Goal: Find specific page/section: Find specific page/section

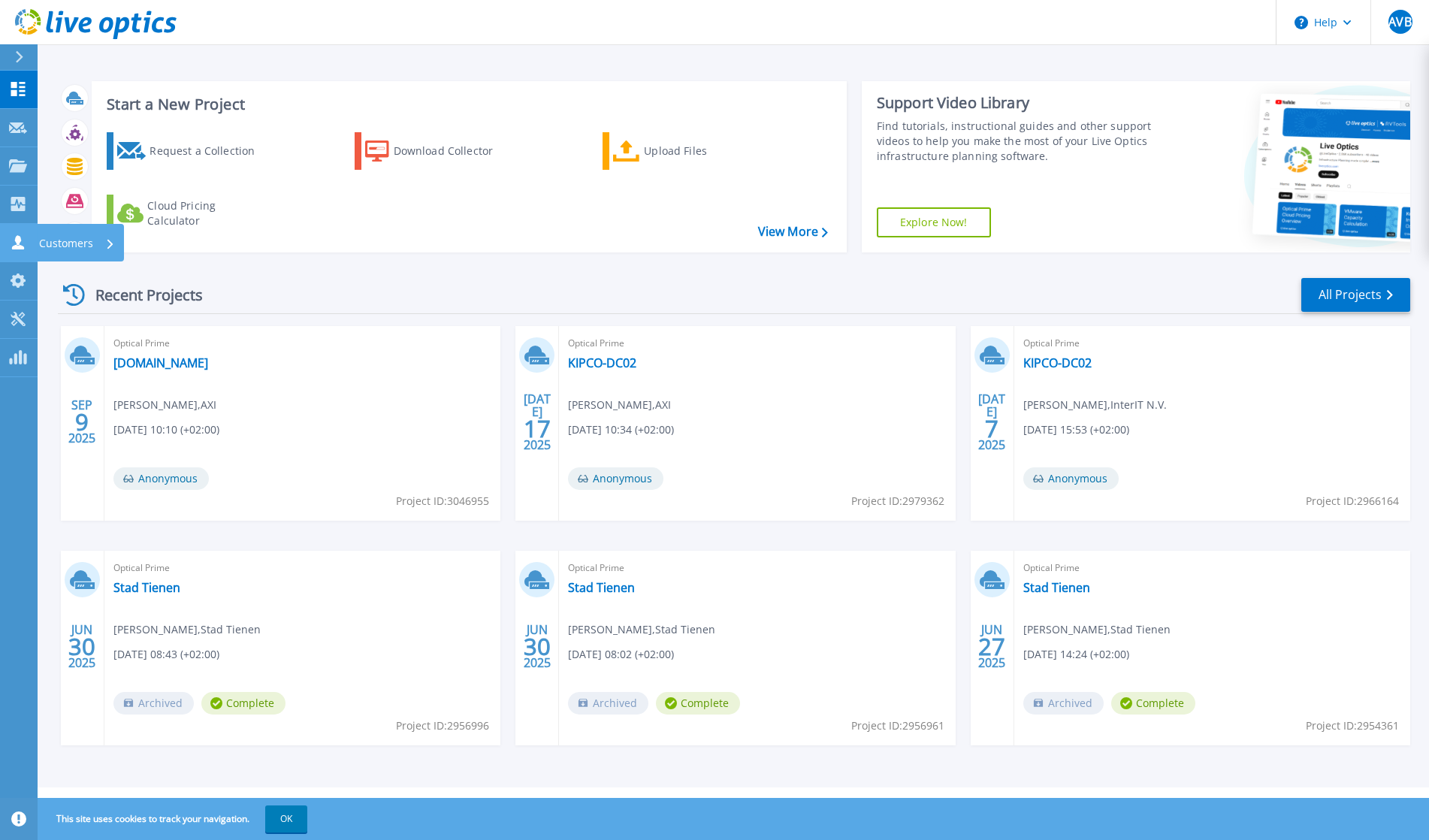
click at [85, 230] on p "Customers" at bounding box center [66, 243] width 54 height 39
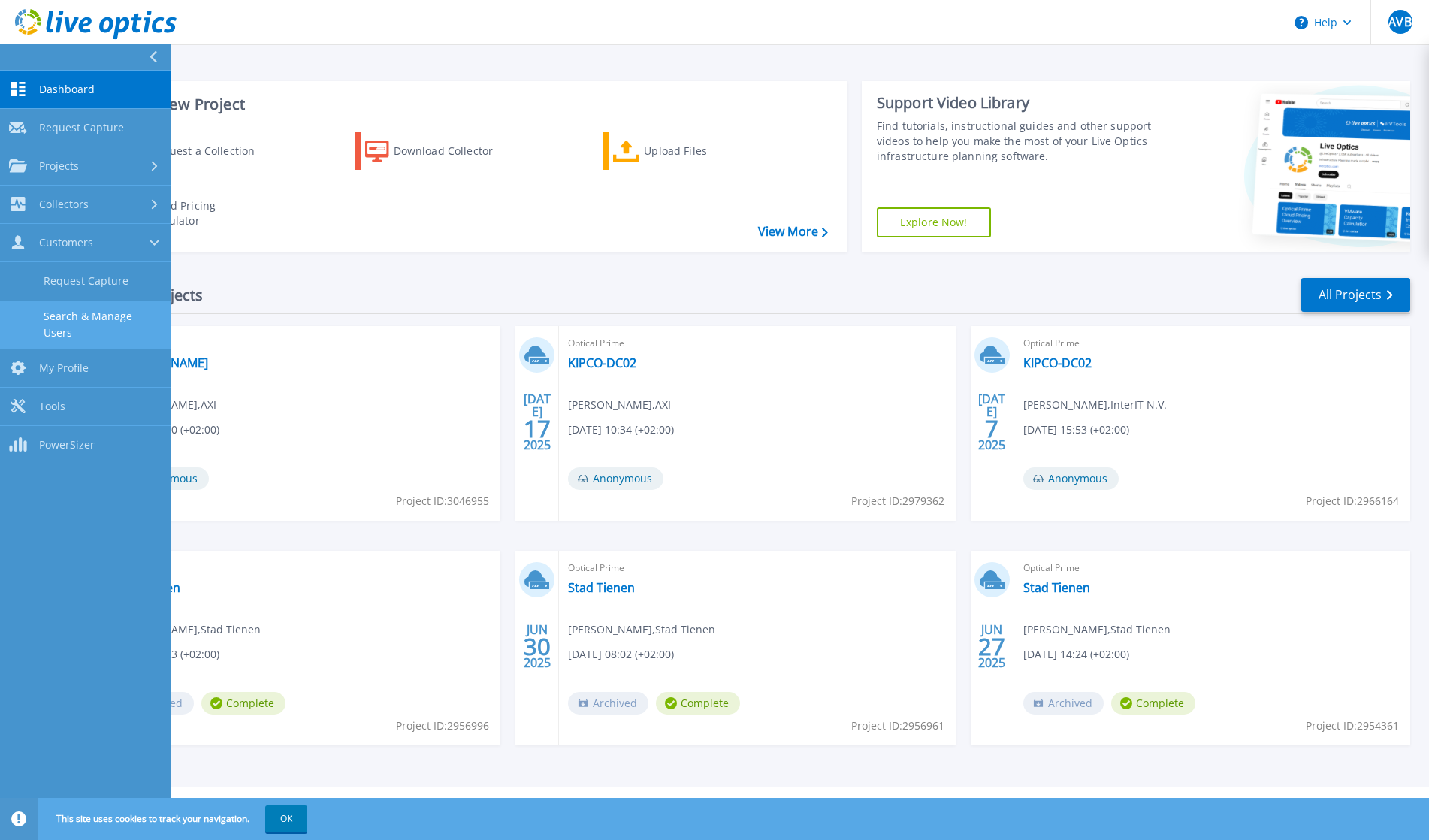
click at [86, 308] on link "Search & Manage Users" at bounding box center [85, 324] width 172 height 48
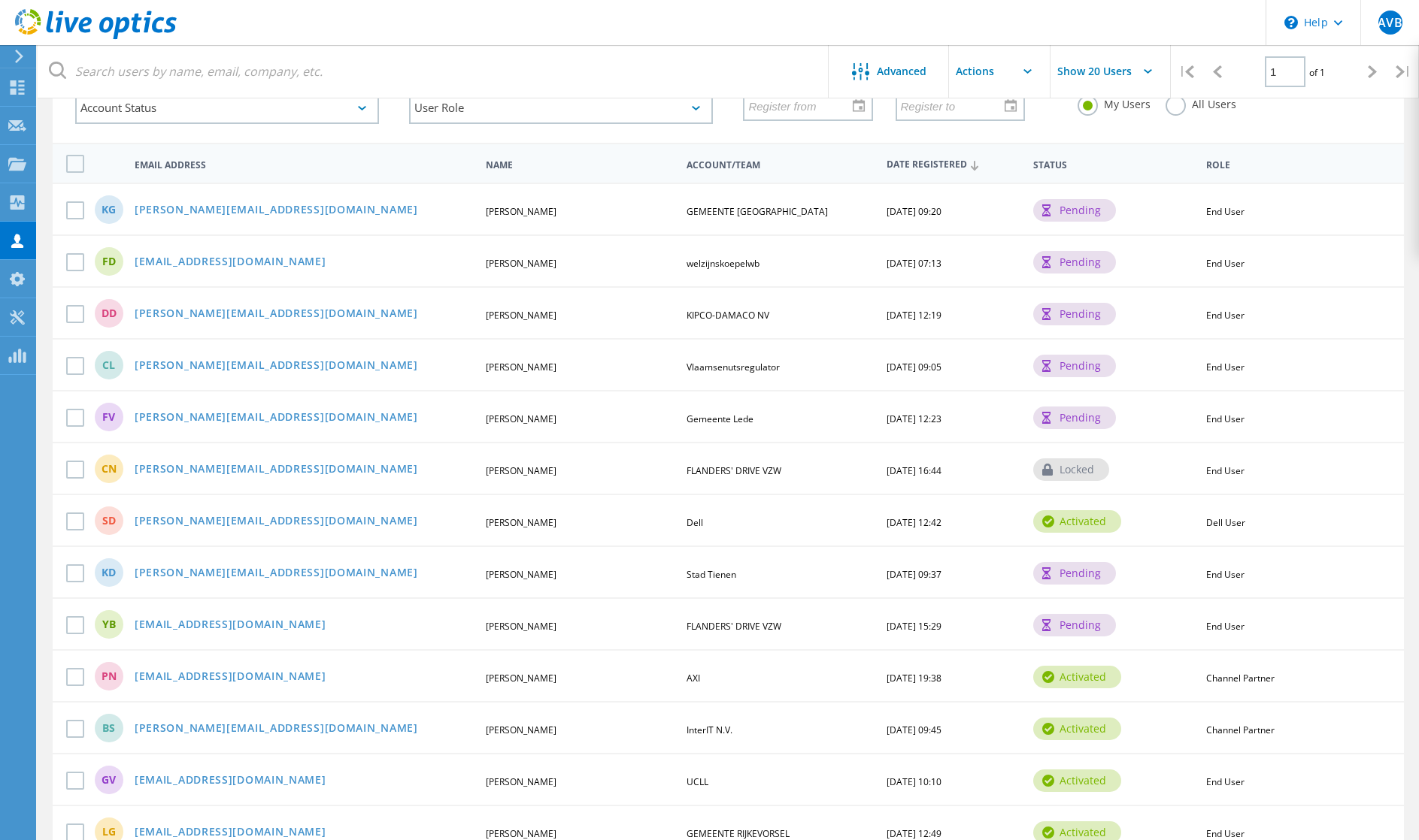
scroll to position [92, 0]
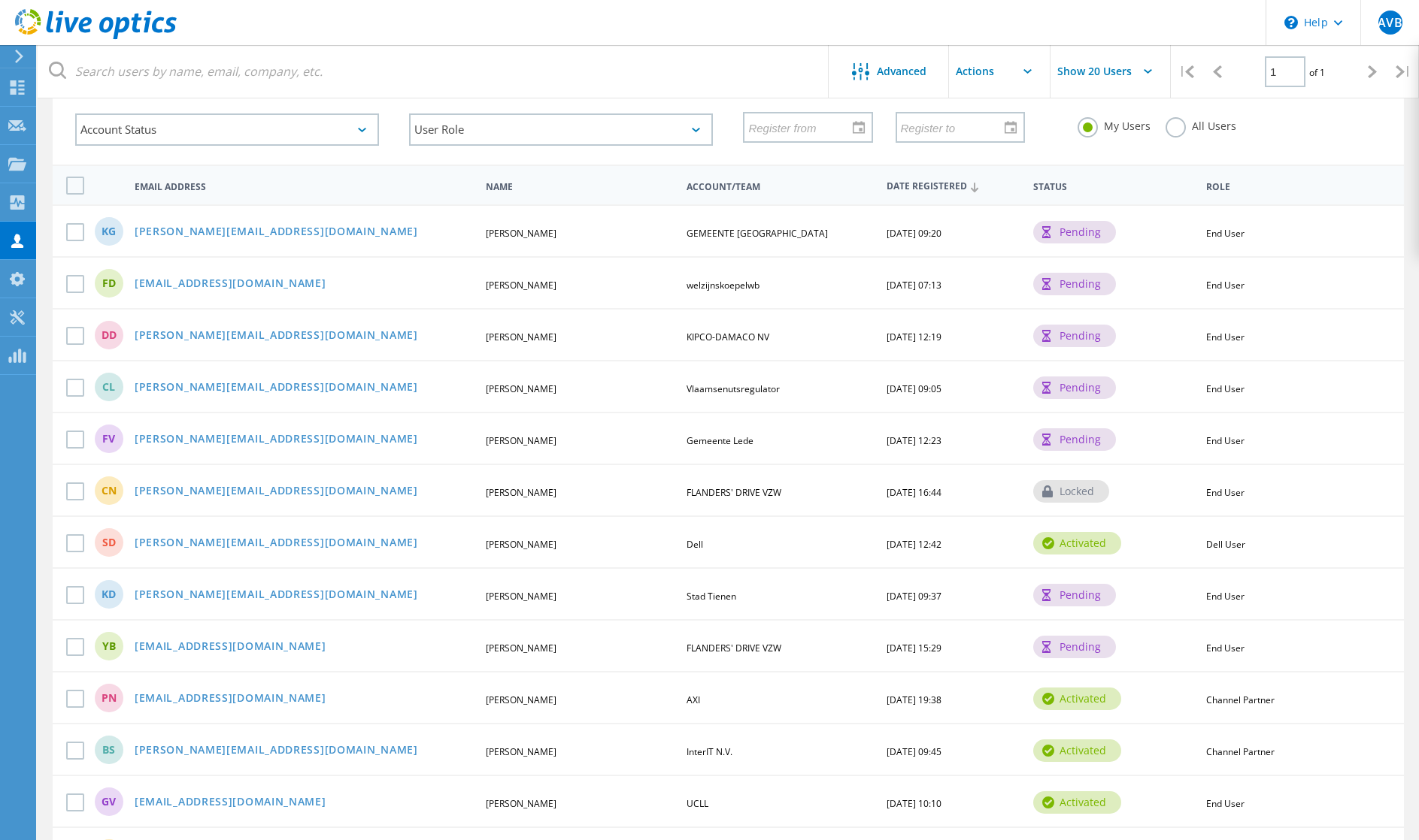
click at [953, 190] on span "Date Registered" at bounding box center [953, 187] width 133 height 10
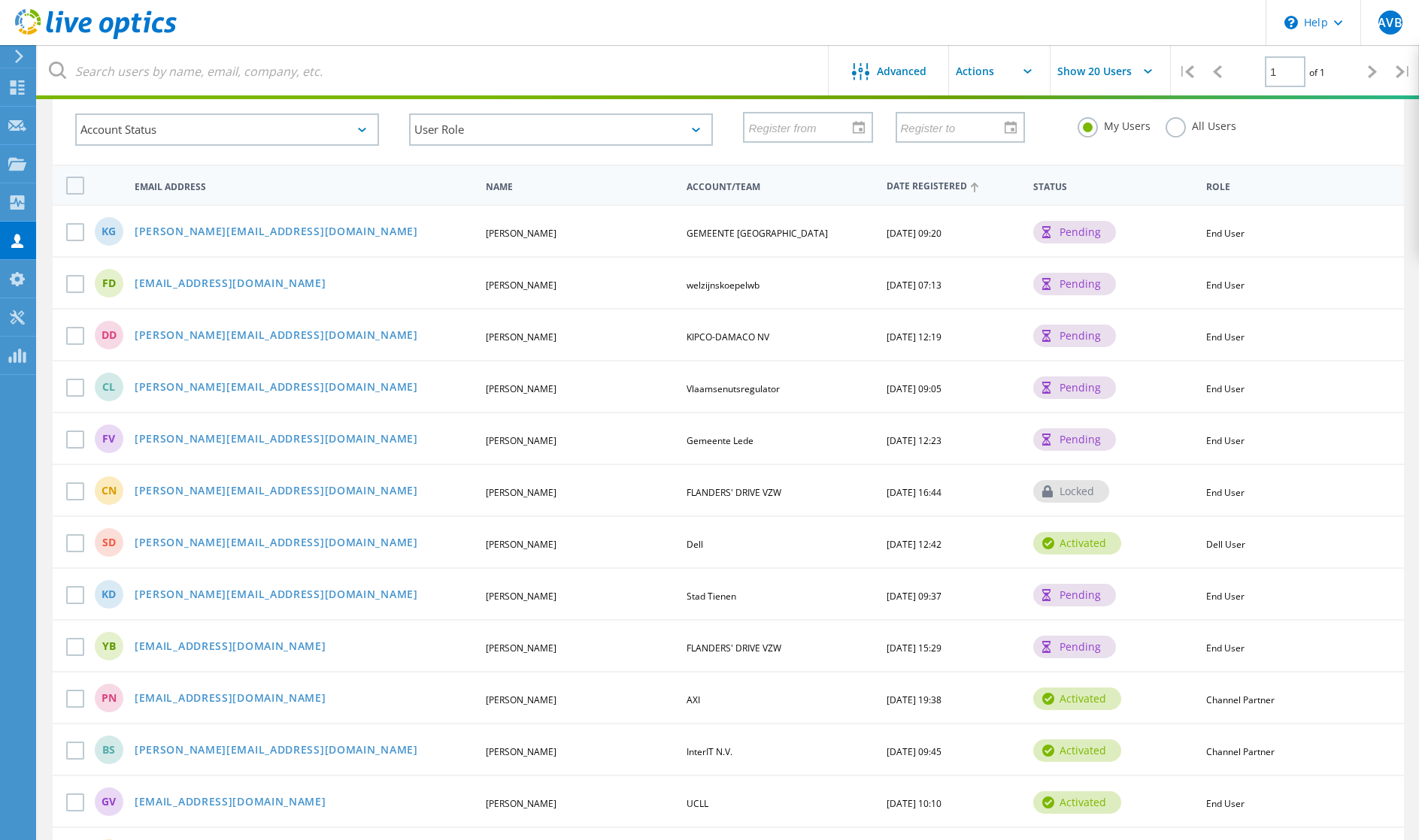
click at [952, 190] on span "Date Registered" at bounding box center [953, 187] width 133 height 10
click at [922, 236] on span "09/30/2025, 09:20" at bounding box center [914, 233] width 55 height 13
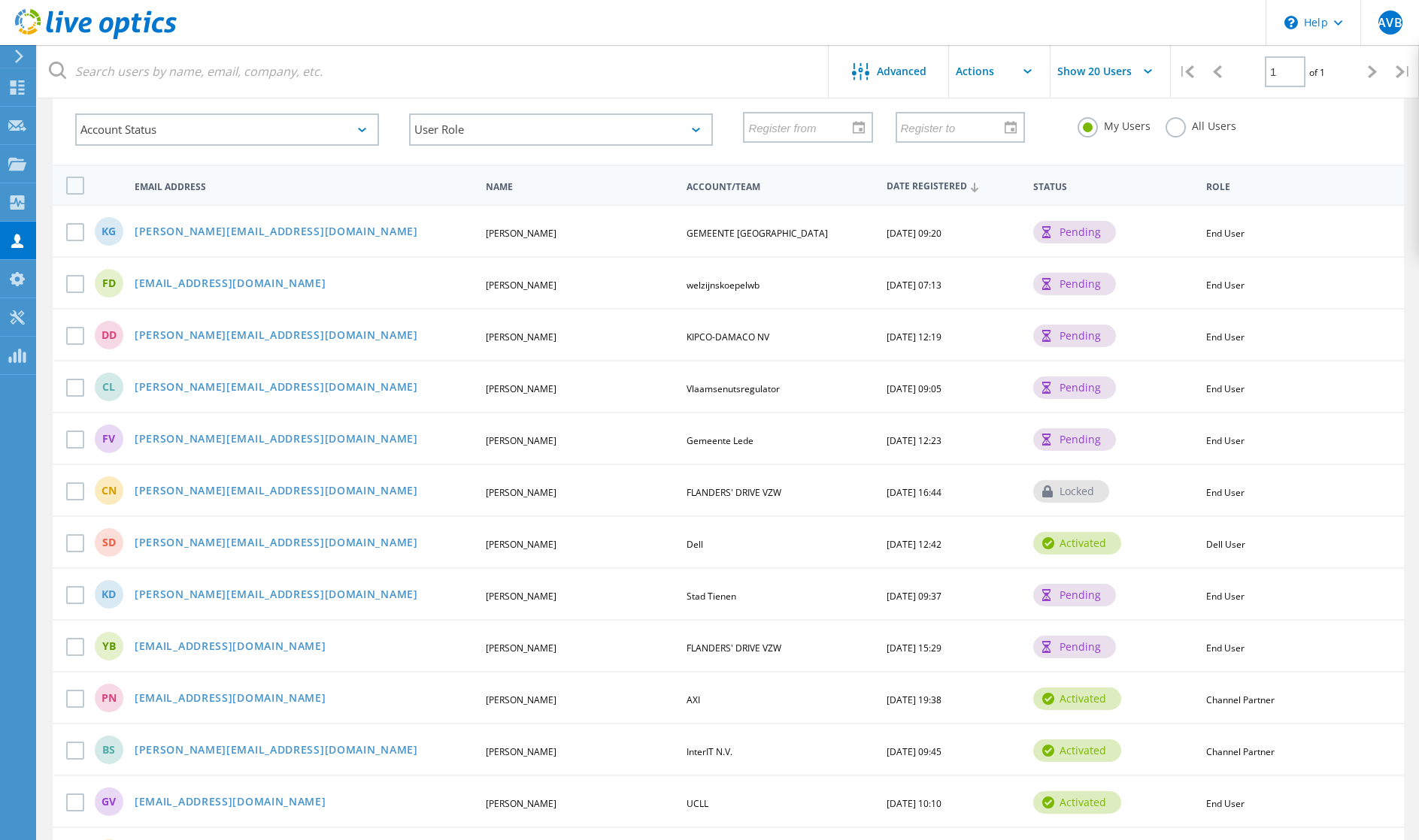
drag, startPoint x: 477, startPoint y: 444, endPoint x: 500, endPoint y: 440, distance: 23.3
click at [478, 444] on div "Frank.vanhuyck@lede.be" at bounding box center [304, 439] width 353 height 13
click at [500, 440] on span "Frank Van Huyck" at bounding box center [521, 440] width 71 height 13
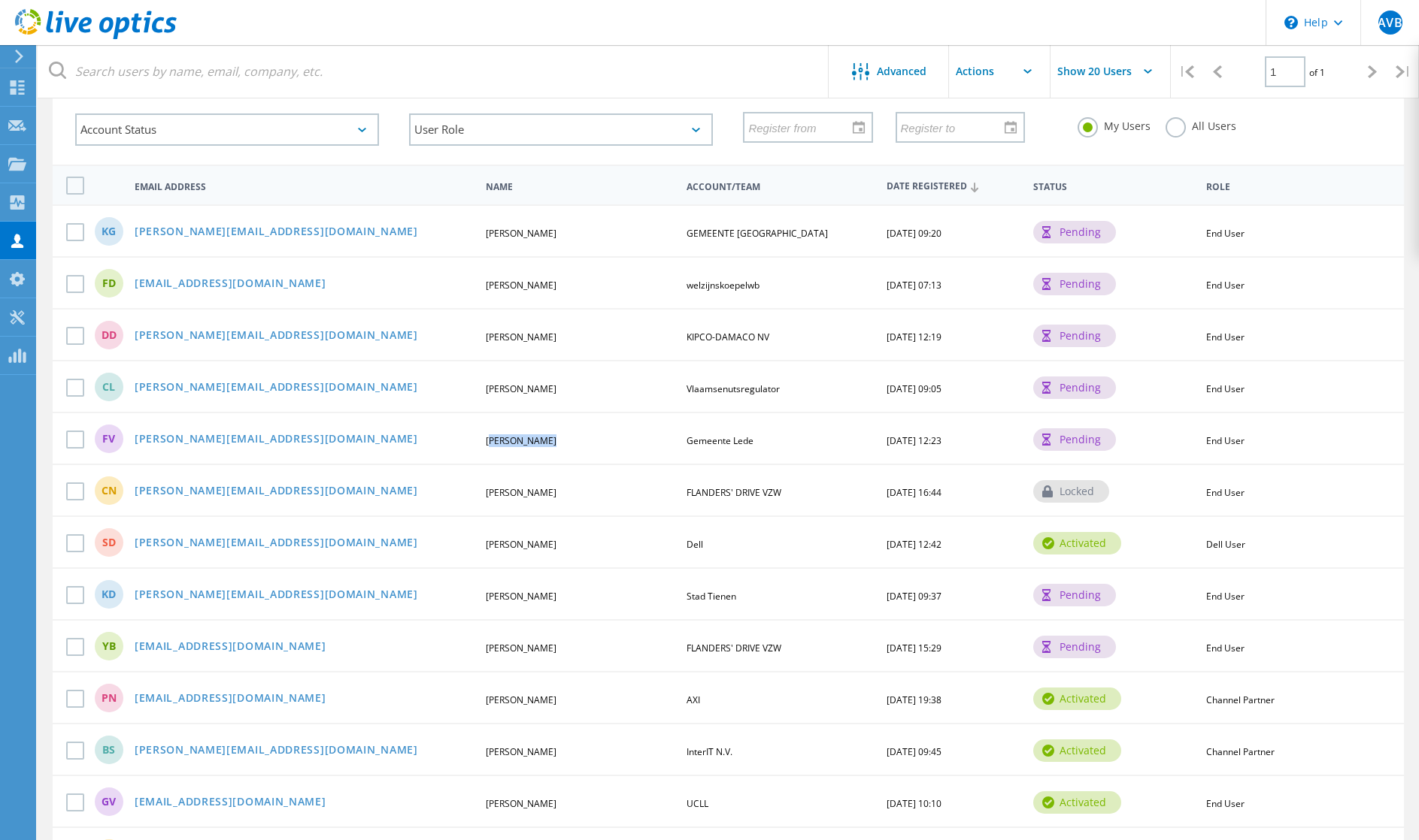
click at [500, 440] on span "Frank Van Huyck" at bounding box center [521, 440] width 71 height 13
click at [550, 450] on div "FV Frank.vanhuyck@lede.be Frank Van Huyck Gemeente Lede 11/05/2024, 12:23 pendi…" at bounding box center [729, 437] width 1351 height 52
drag, startPoint x: 470, startPoint y: 443, endPoint x: 569, endPoint y: 436, distance: 99.2
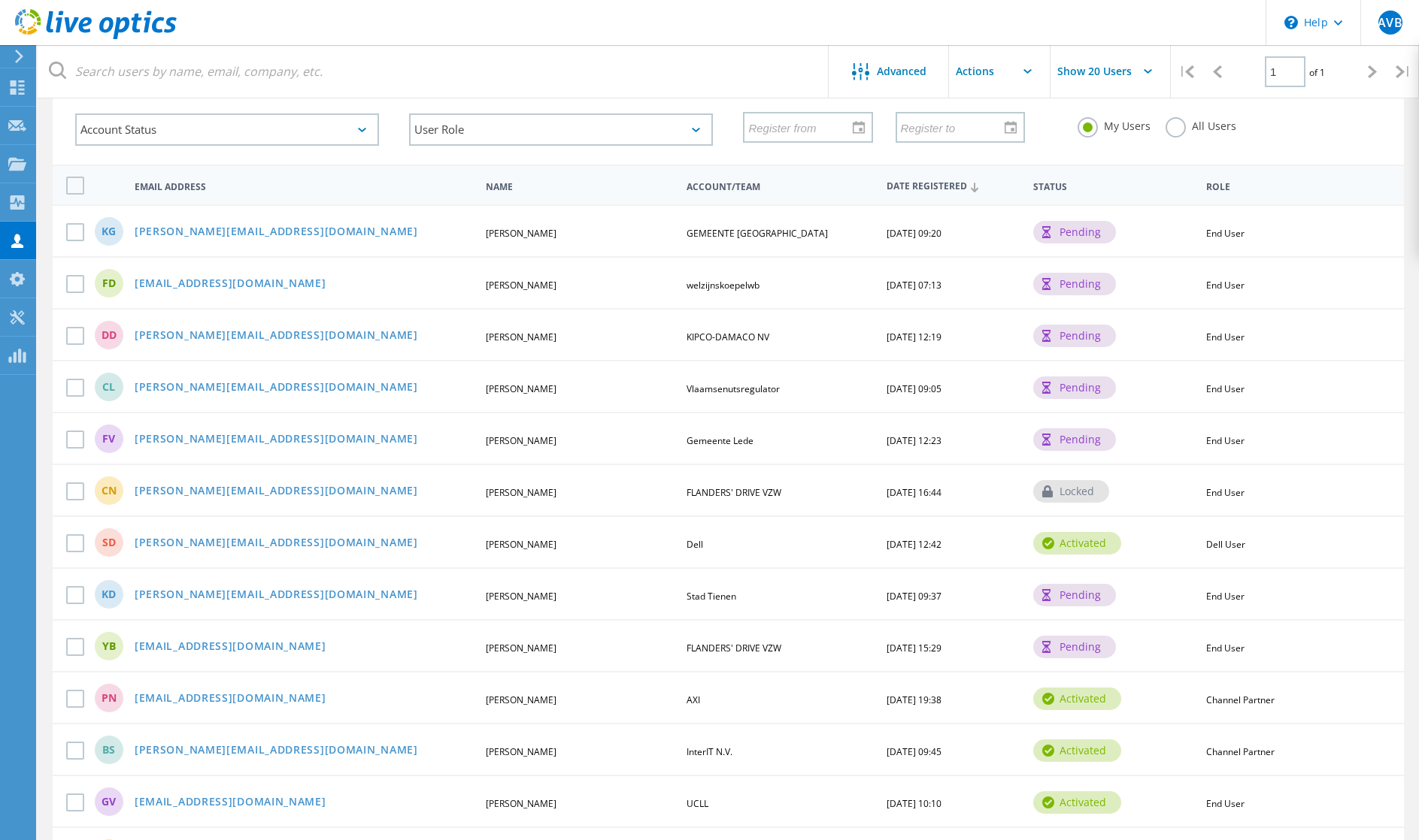
click at [569, 436] on div "FV Frank.vanhuyck@lede.be Frank Van Huyck Gemeente Lede 11/05/2024, 12:23 pendi…" at bounding box center [729, 437] width 1351 height 52
click at [569, 436] on div "Frank Van Huyck" at bounding box center [580, 440] width 203 height 9
drag, startPoint x: 554, startPoint y: 439, endPoint x: 468, endPoint y: 439, distance: 86.0
click at [468, 439] on div "FV Frank.vanhuyck@lede.be Frank Van Huyck Gemeente Lede 11/05/2024, 12:23 pendi…" at bounding box center [729, 437] width 1351 height 52
click at [468, 439] on div "Frank.vanhuyck@lede.be" at bounding box center [304, 439] width 353 height 13
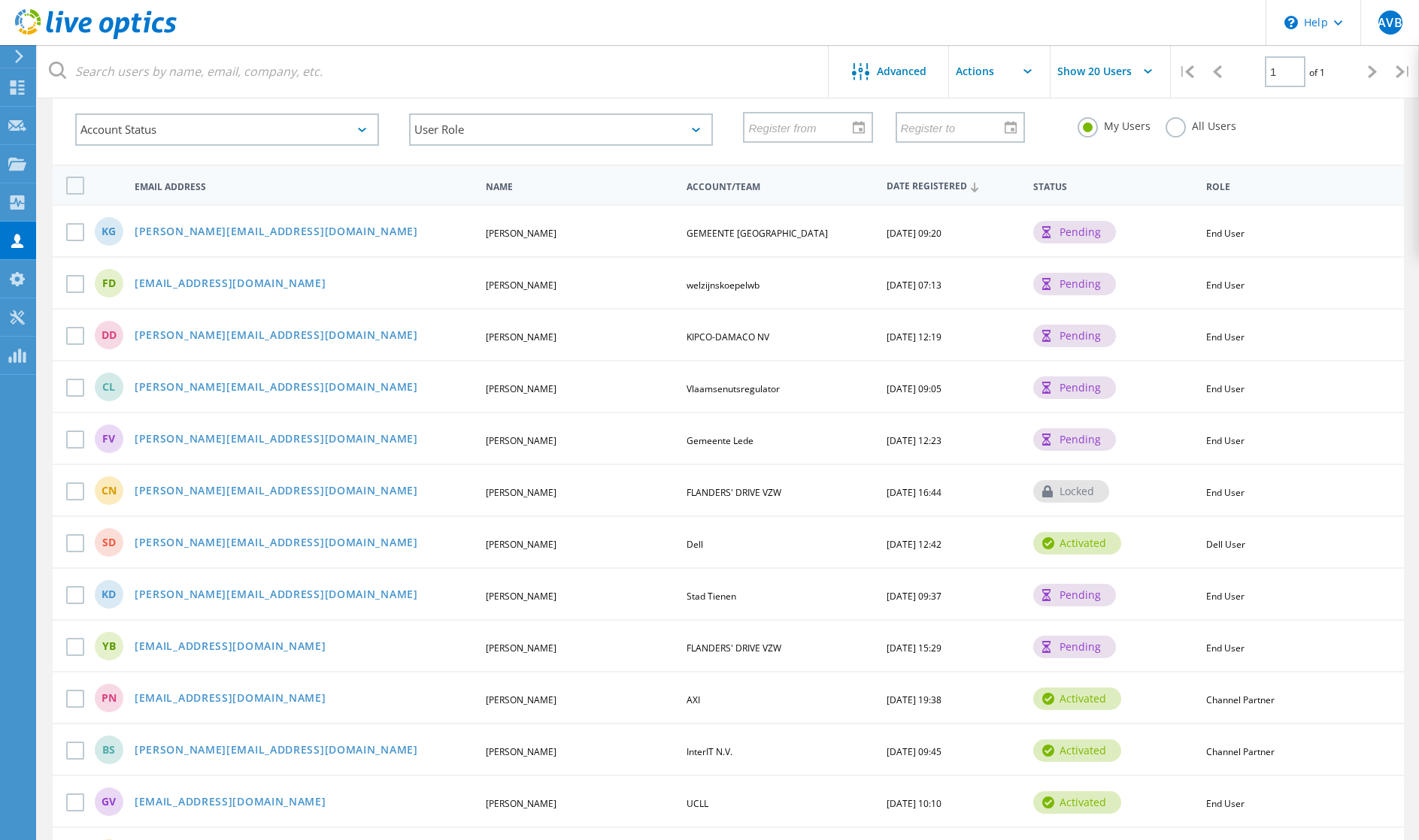
drag, startPoint x: 497, startPoint y: 439, endPoint x: 577, endPoint y: 439, distance: 80.0
click at [577, 439] on div "FV Frank.vanhuyck@lede.be Frank Van Huyck Gemeente Lede 11/05/2024, 12:23 pendi…" at bounding box center [729, 437] width 1351 height 52
click at [577, 439] on div "Frank Van Huyck" at bounding box center [580, 440] width 203 height 9
click at [519, 441] on span "Frank Van Huyck" at bounding box center [521, 440] width 71 height 13
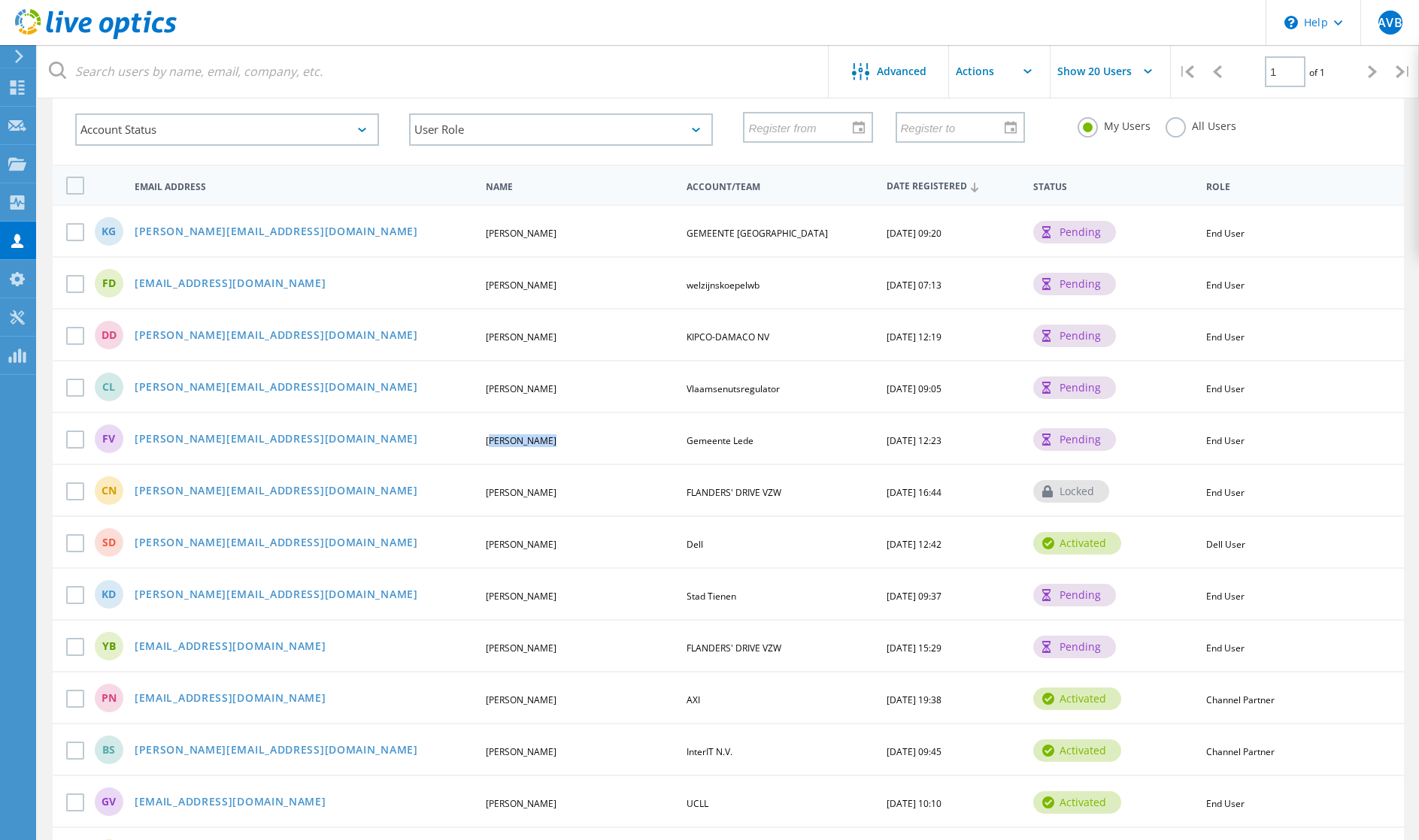
click at [519, 441] on span "Frank Van Huyck" at bounding box center [521, 440] width 71 height 13
click at [496, 441] on span "Frank Van Huyck" at bounding box center [521, 440] width 71 height 13
drag, startPoint x: 483, startPoint y: 442, endPoint x: 571, endPoint y: 439, distance: 88.1
click at [571, 439] on div "Frank Van Huyck" at bounding box center [580, 440] width 203 height 9
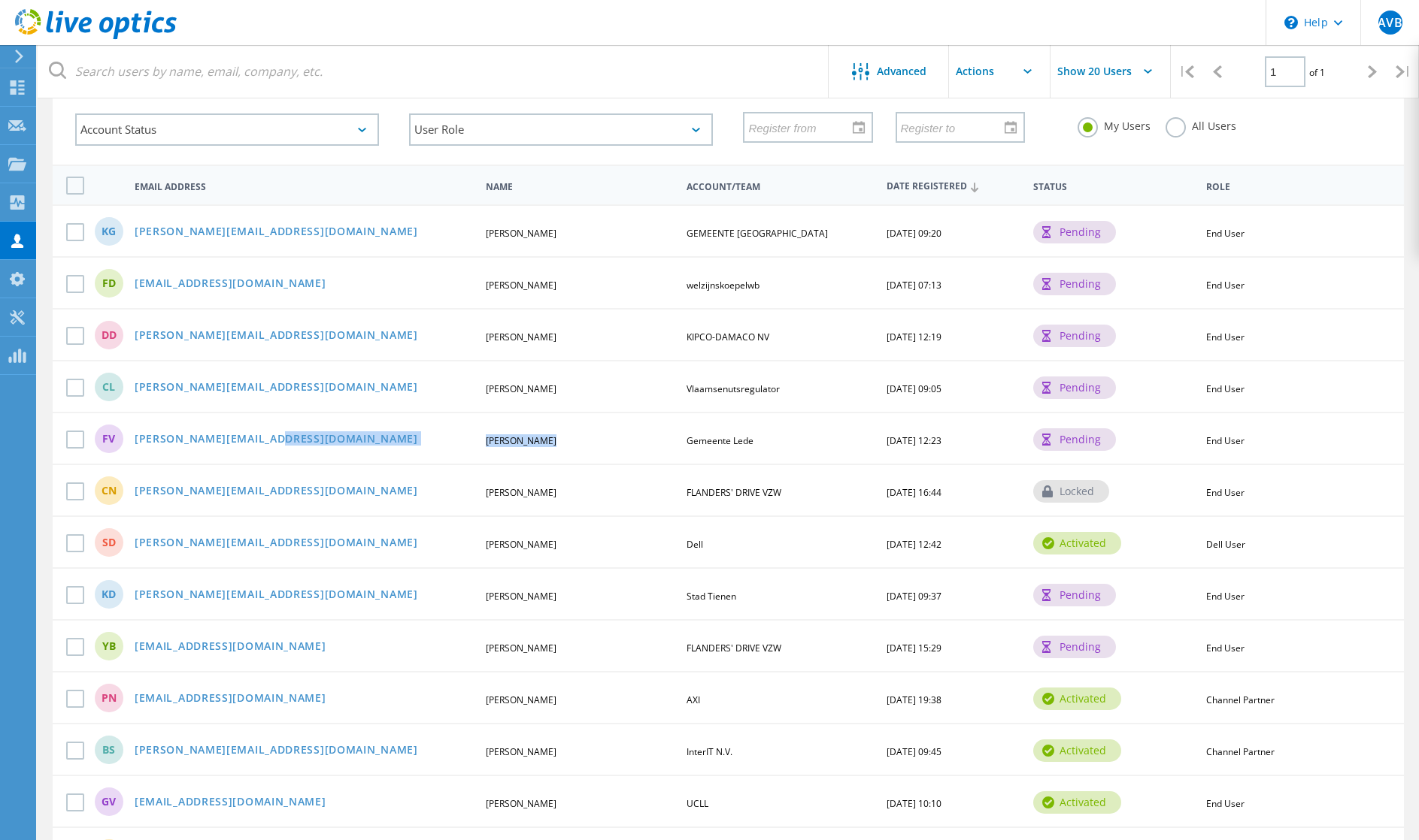
drag, startPoint x: 538, startPoint y: 439, endPoint x: 463, endPoint y: 439, distance: 75.0
click at [463, 439] on div "FV Frank.vanhuyck@lede.be Frank Van Huyck Gemeente Lede 11/05/2024, 12:23 pendi…" at bounding box center [729, 437] width 1351 height 52
click at [463, 439] on div "Frank.vanhuyck@lede.be" at bounding box center [304, 439] width 353 height 13
drag, startPoint x: 470, startPoint y: 440, endPoint x: 773, endPoint y: 440, distance: 303.0
click at [773, 440] on div "FV Frank.vanhuyck@lede.be Frank Van Huyck Gemeente Lede 11/05/2024, 12:23 pendi…" at bounding box center [729, 437] width 1351 height 52
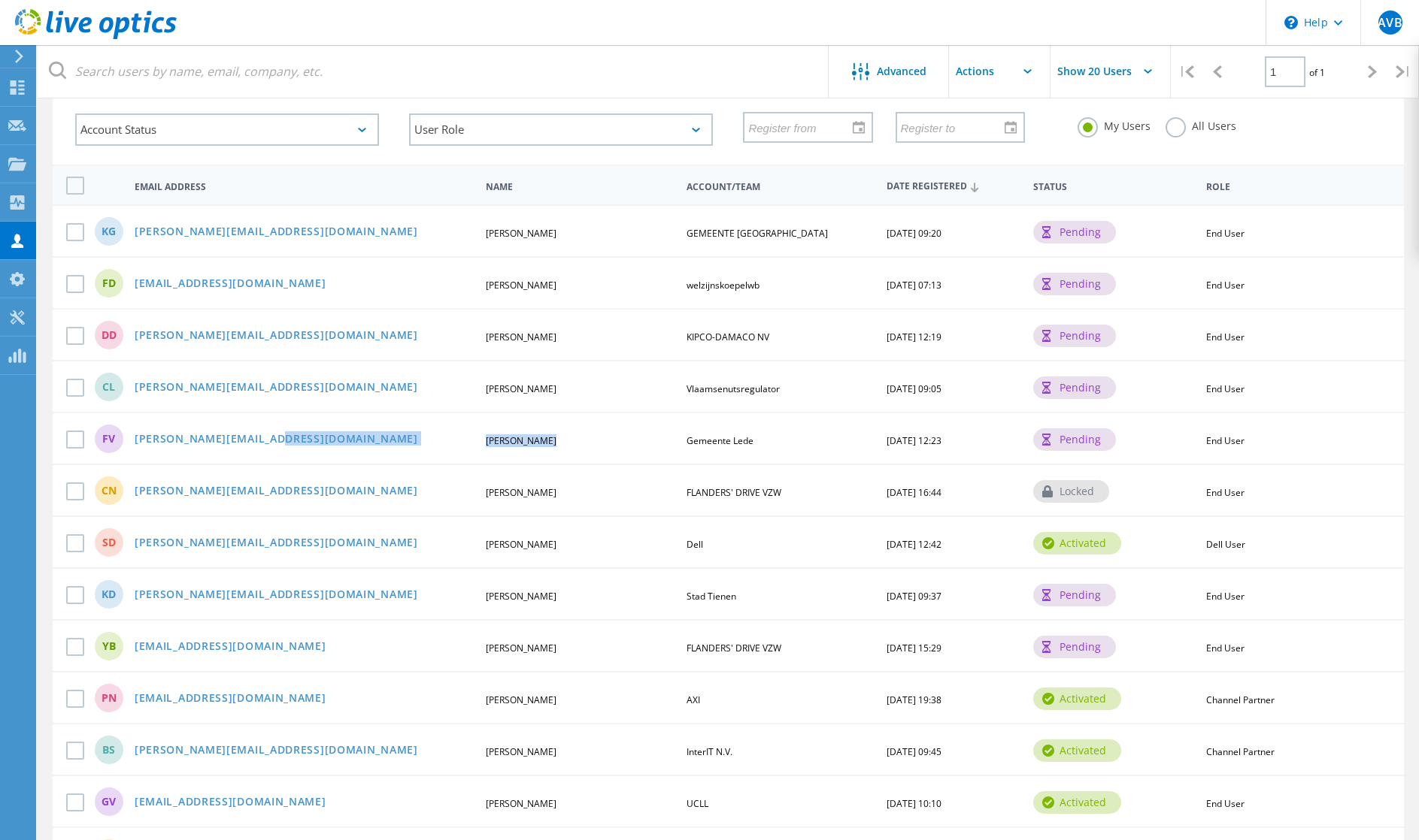
click at [773, 440] on div "Gemeente Lede" at bounding box center [780, 440] width 203 height 9
drag, startPoint x: 755, startPoint y: 442, endPoint x: 508, endPoint y: 448, distance: 247.1
click at [515, 448] on div "FV Frank.vanhuyck@lede.be Frank Van Huyck Gemeente Lede 11/05/2024, 12:23 pendi…" at bounding box center [729, 437] width 1351 height 52
click at [486, 445] on span "Frank Van Huyck" at bounding box center [521, 440] width 71 height 13
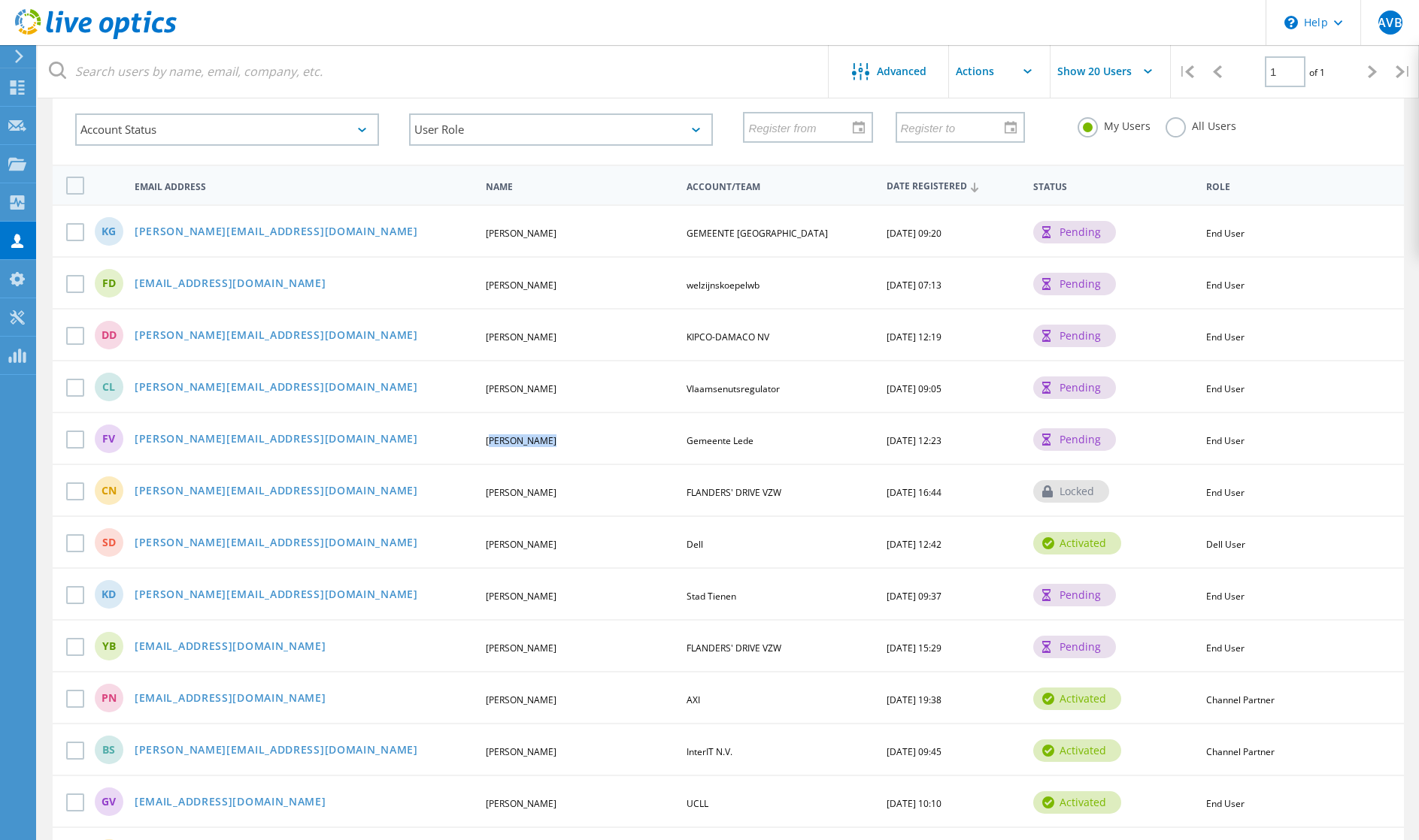
click at [486, 445] on span "Frank Van Huyck" at bounding box center [521, 440] width 71 height 13
click at [534, 438] on span "Frank Van Huyck" at bounding box center [521, 440] width 71 height 13
click at [487, 447] on div "FV Frank.vanhuyck@lede.be Frank Van Huyck Gemeente Lede 11/05/2024, 12:23 pendi…" at bounding box center [729, 437] width 1351 height 52
click at [488, 447] on div "FV Frank.vanhuyck@lede.be Frank Van Huyck Gemeente Lede 11/05/2024, 12:23 pendi…" at bounding box center [729, 437] width 1351 height 52
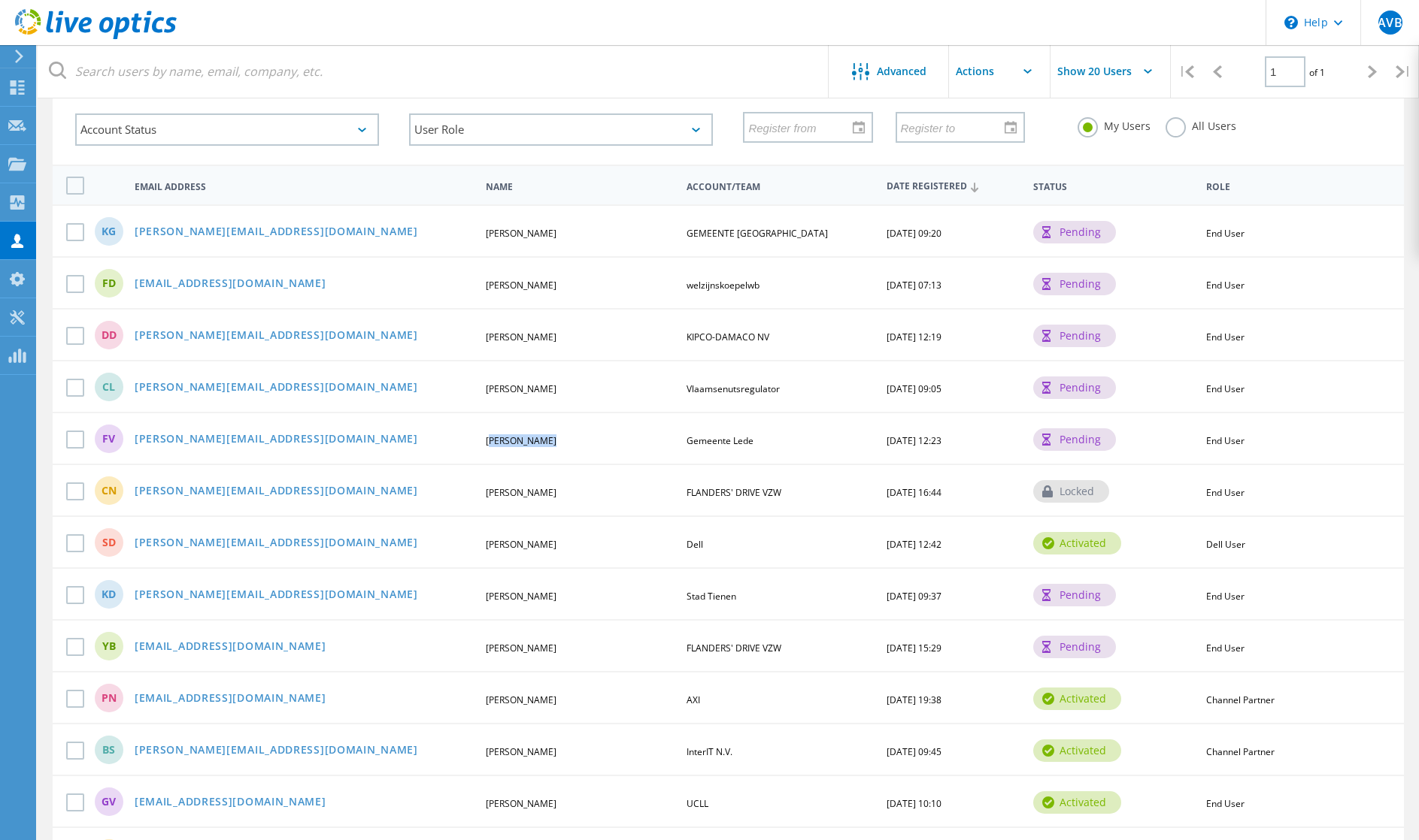
click at [501, 443] on span "Frank Van Huyck" at bounding box center [521, 440] width 71 height 13
click at [494, 443] on span "Frank Van Huyck" at bounding box center [521, 440] width 71 height 13
click at [476, 447] on div "FV Frank.vanhuyck@lede.be Frank Van Huyck Gemeente Lede 11/05/2024, 12:23 pendi…" at bounding box center [729, 437] width 1351 height 52
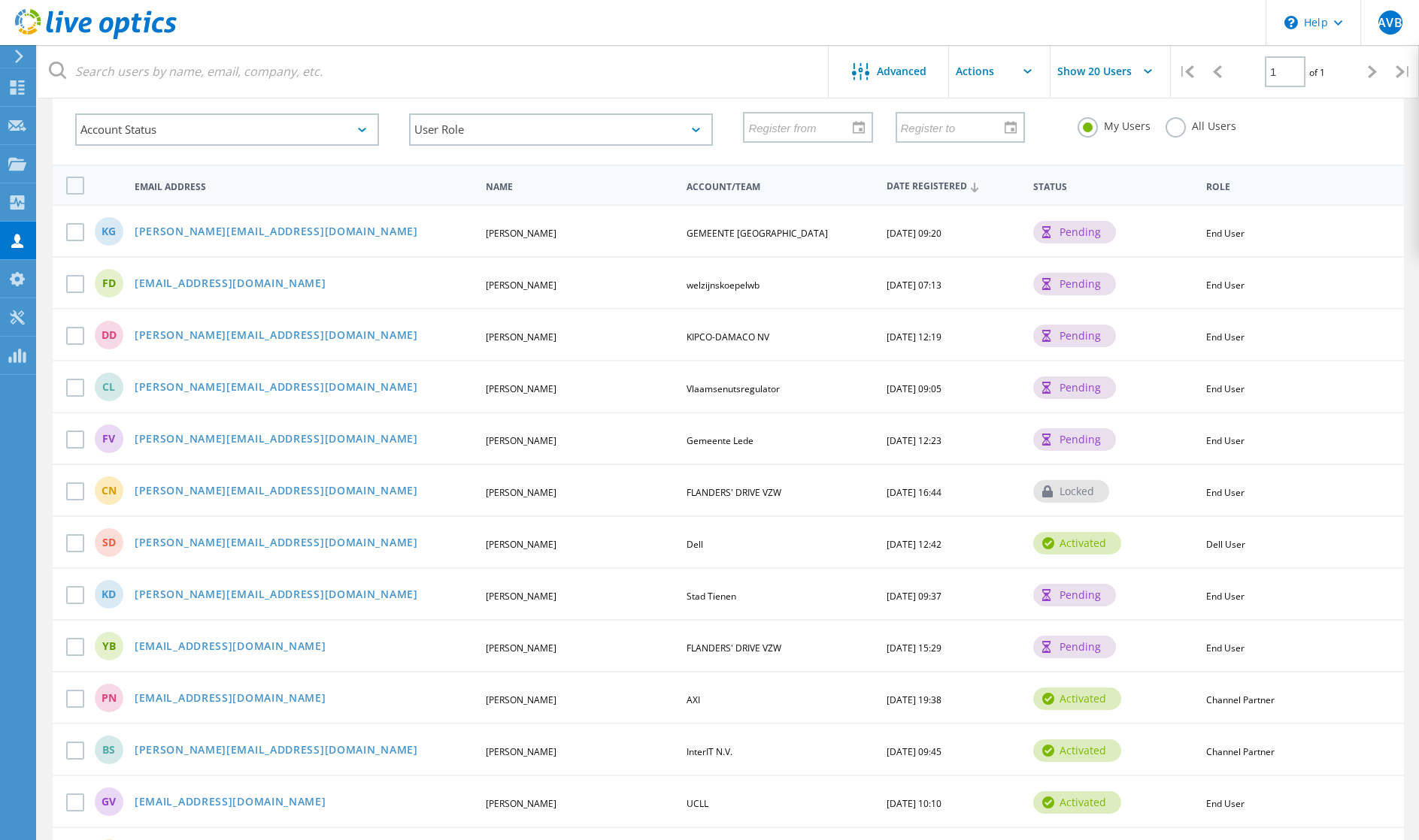
click at [534, 439] on span "Frank Van Huyck" at bounding box center [521, 440] width 71 height 13
click at [534, 438] on span "Frank Van Huyck" at bounding box center [521, 440] width 71 height 13
